Goal: Communication & Community: Answer question/provide support

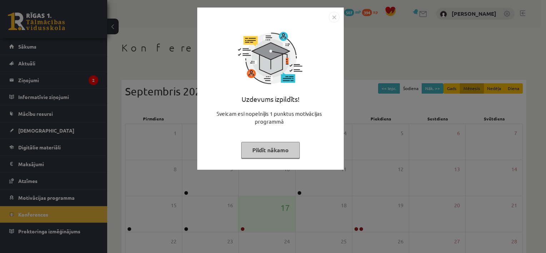
click at [266, 156] on button "Pildīt nākamo" at bounding box center [270, 150] width 59 height 16
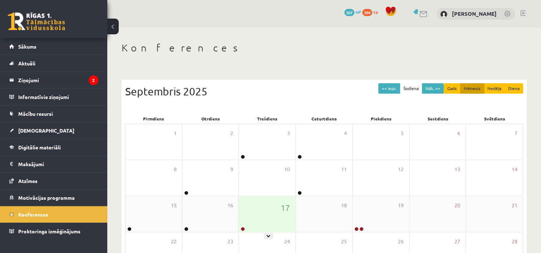
click at [251, 218] on div "17" at bounding box center [267, 214] width 56 height 36
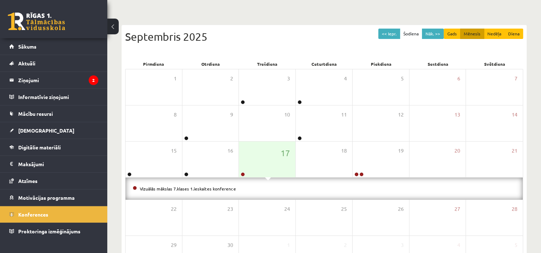
scroll to position [54, 0]
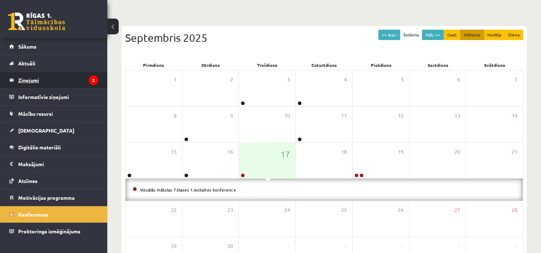
click at [77, 82] on legend "Ziņojumi 2" at bounding box center [58, 80] width 80 height 16
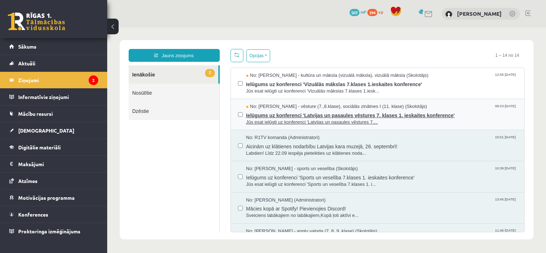
click at [327, 117] on span "Ielūgums uz konferenci 'Latvijas un pasaules vēstures 7. klases 1. ieskaites ko…" at bounding box center [381, 114] width 271 height 9
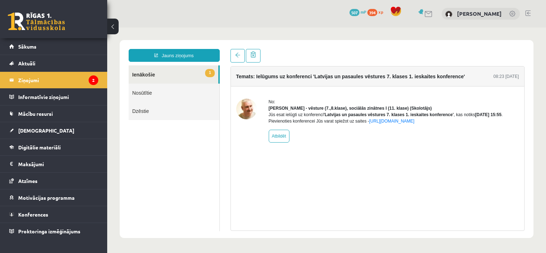
click at [327, 117] on div "Jūs esat ielūgti uz konferenci 'Latvijas un pasaules vēstures 7. klases 1. iesk…" at bounding box center [394, 117] width 251 height 13
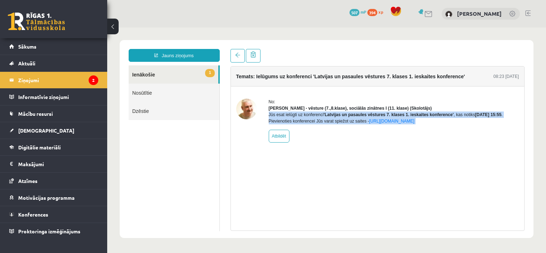
drag, startPoint x: 327, startPoint y: 117, endPoint x: 350, endPoint y: 189, distance: 74.8
click at [350, 189] on div "Temats: Ielūgums uz konferenci 'Latvijas un pasaules vēstures 7. klases 1. iesk…" at bounding box center [378, 148] width 294 height 165
click at [327, 165] on div "Temats: Ielūgums uz konferenci 'Latvijas un pasaules vēstures 7. klases 1. iesk…" at bounding box center [378, 148] width 294 height 165
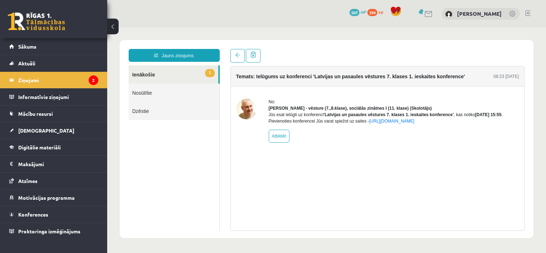
click at [196, 76] on link "1 Ienākošie" at bounding box center [174, 74] width 90 height 18
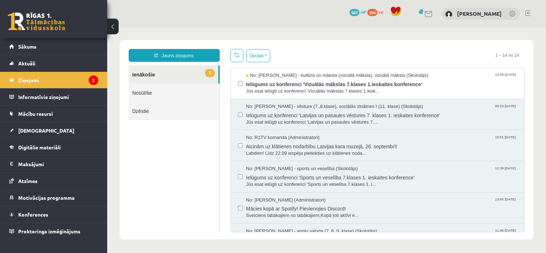
click at [159, 91] on link "Nosūtītie" at bounding box center [174, 93] width 91 height 18
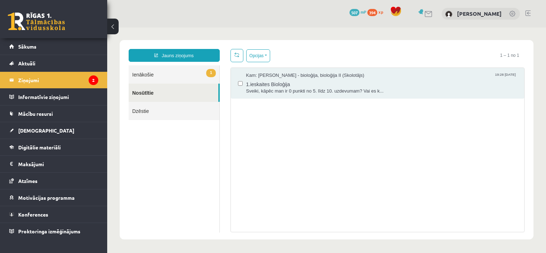
click at [179, 70] on link "1 Ienākošie" at bounding box center [174, 74] width 91 height 18
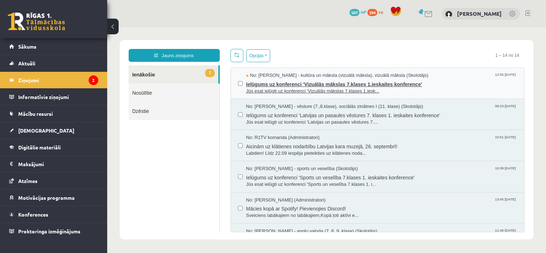
click at [296, 84] on span "Ielūgums uz konferenci 'Vizuālās mākslas 7.klases 1.ieskaites konference'" at bounding box center [381, 83] width 271 height 9
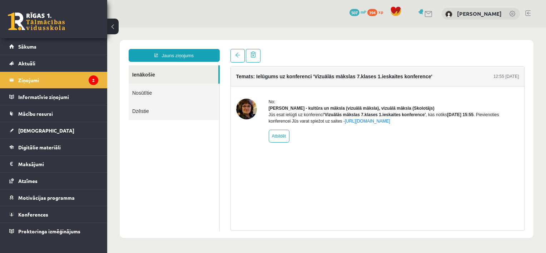
click at [244, 101] on img at bounding box center [246, 109] width 21 height 21
click at [233, 115] on div "No: [PERSON_NAME] - kultūra un māksla (vizuālā māksla), vizuālā māksla (Skolotā…" at bounding box center [378, 121] width 294 height 44
click at [113, 31] on button at bounding box center [112, 27] width 11 height 16
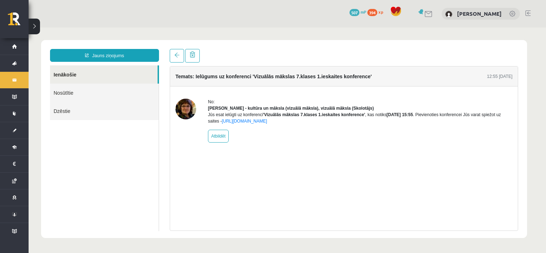
click at [113, 91] on link "Nosūtītie" at bounding box center [104, 93] width 109 height 18
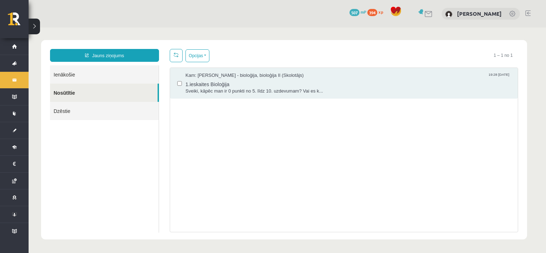
click at [252, 101] on div "Kam: [PERSON_NAME] - bioloģija, bioloģija II (Skolotājs) 19:28 [DATE] 1.ieskait…" at bounding box center [344, 150] width 348 height 165
click at [242, 91] on span "Sveiki, kāpēc man ir 0 punkti no 5. līdz 10. uzdevumam? Vai es k..." at bounding box center [347, 91] width 325 height 7
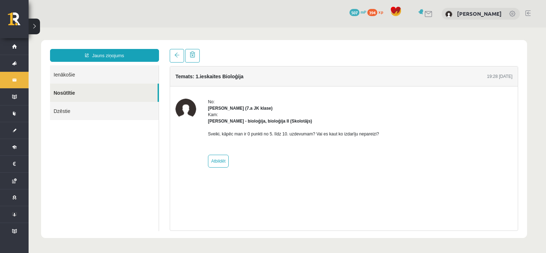
click at [412, 131] on div "No: [PERSON_NAME] (7.a JK klase) Kam: [PERSON_NAME] - bioloģija, bioloģija II (…" at bounding box center [343, 133] width 337 height 69
click at [388, 193] on div "Temats: 1.ieskaites Bioloģija 19:28 [DATE] No: [PERSON_NAME] (7.a JK klase) Kam…" at bounding box center [344, 148] width 348 height 165
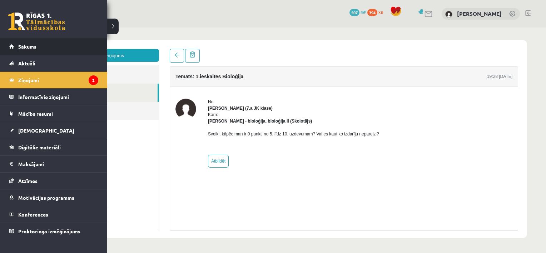
click at [34, 50] on link "Sākums" at bounding box center [53, 46] width 89 height 16
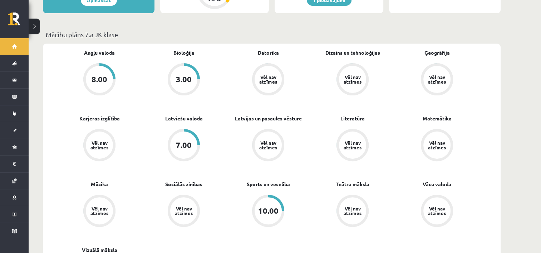
scroll to position [188, 0]
